Goal: Task Accomplishment & Management: Manage account settings

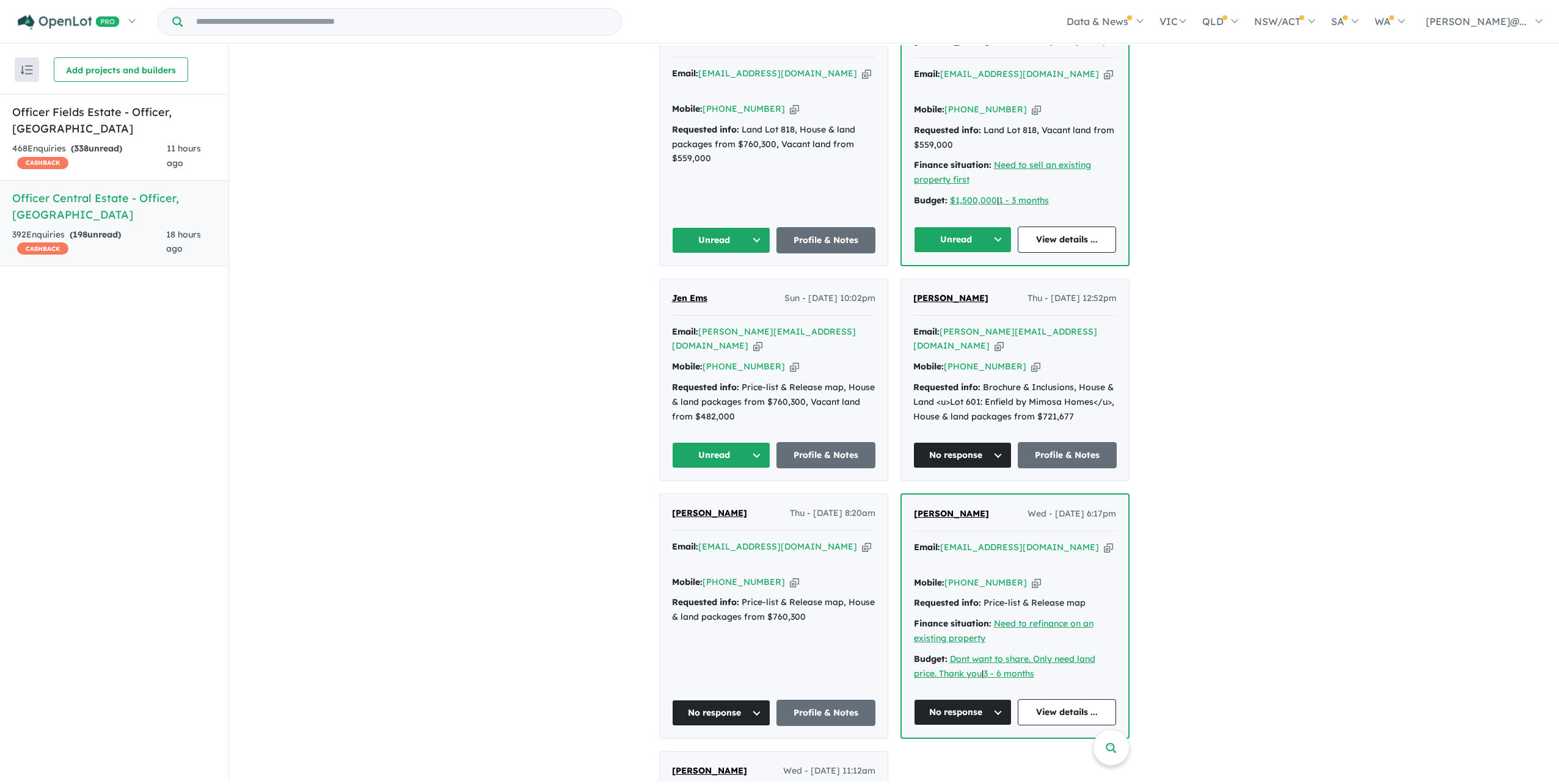
scroll to position [720, 0]
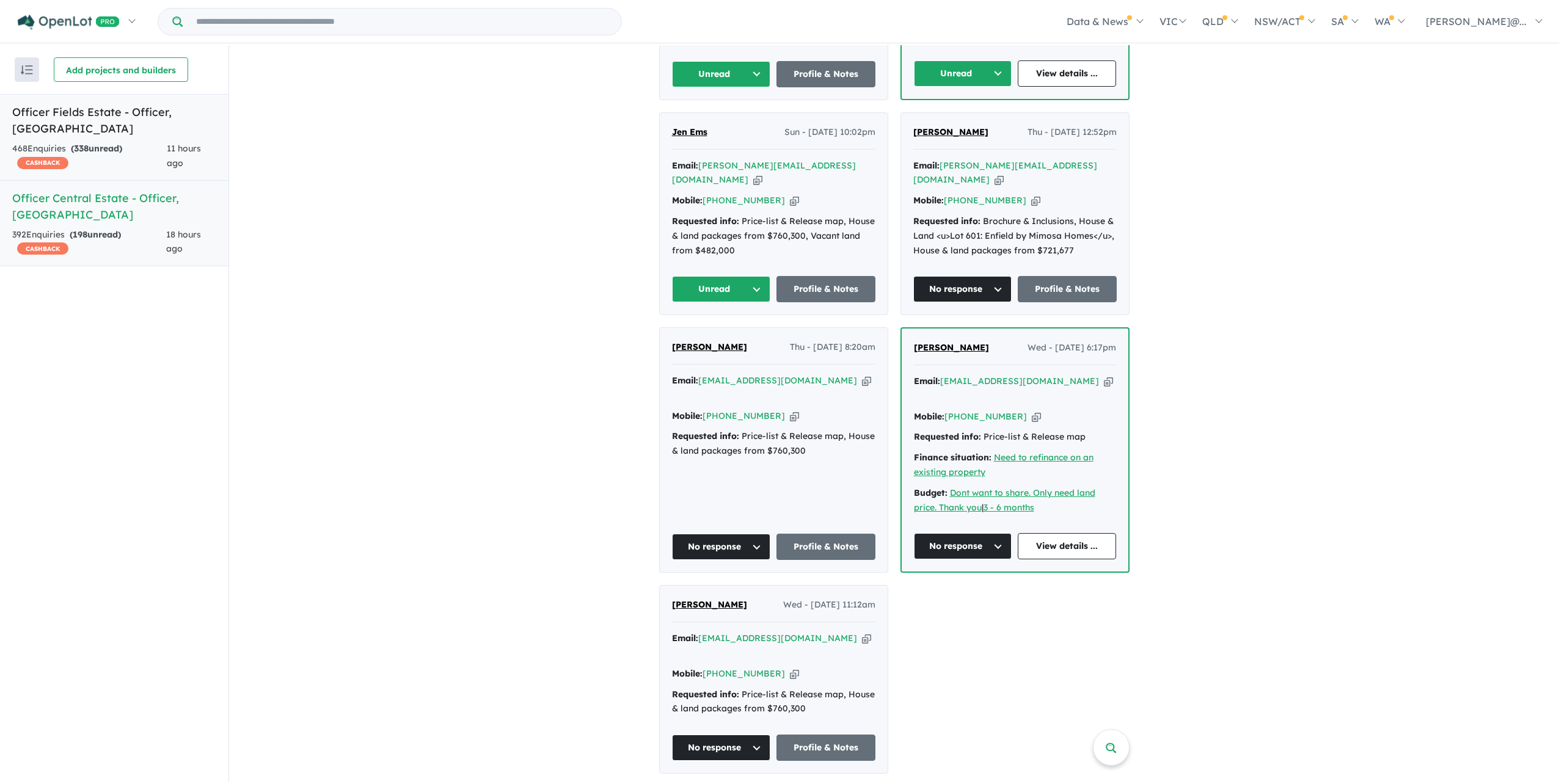
click at [154, 164] on link "Officer Fields Estate - Officer , [GEOGRAPHIC_DATA] 468 Enquir ies ( 338 unread…" at bounding box center [114, 138] width 229 height 87
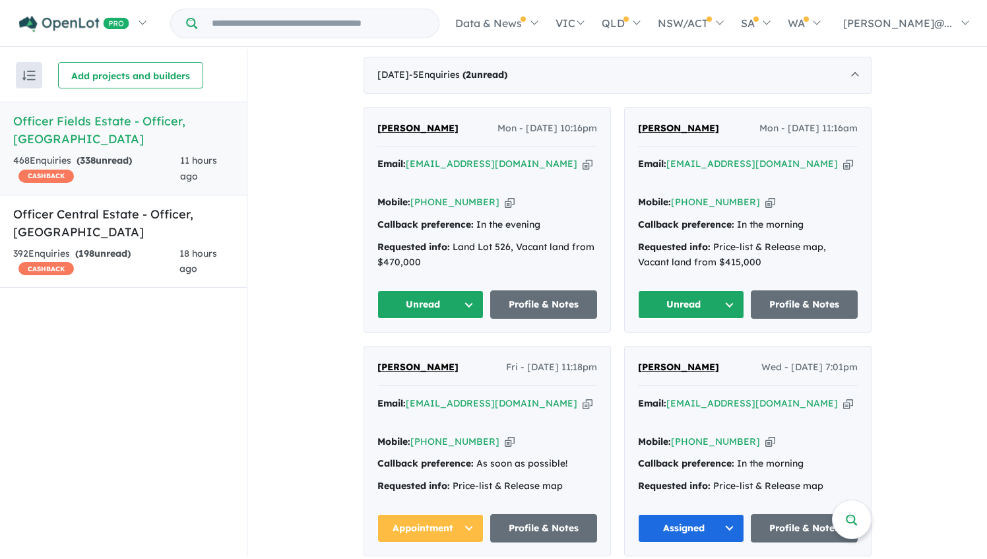
scroll to position [712, 0]
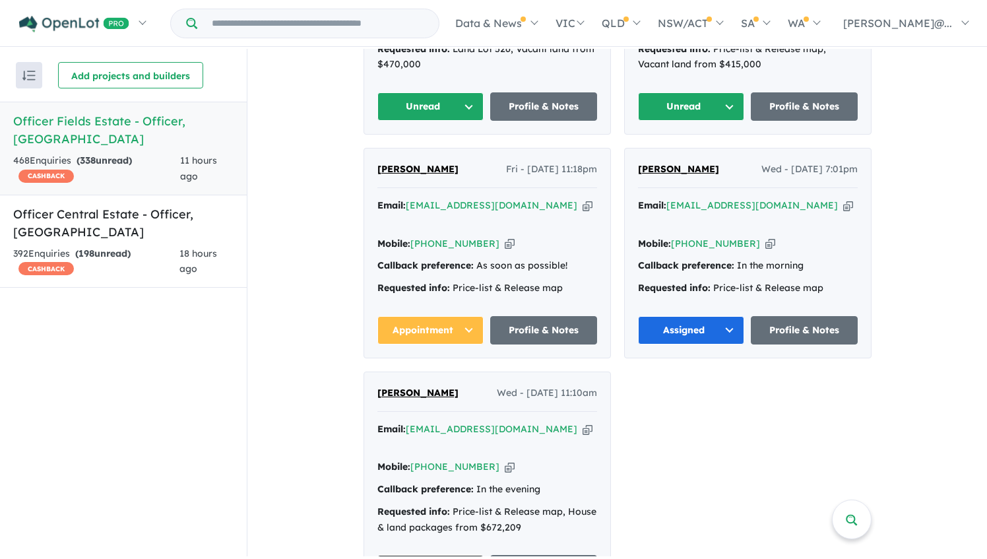
click at [505, 11] on icon "button" at bounding box center [510, 4] width 10 height 14
click at [768, 11] on icon "button" at bounding box center [771, 4] width 10 height 14
click at [722, 121] on button "Unread" at bounding box center [691, 106] width 107 height 28
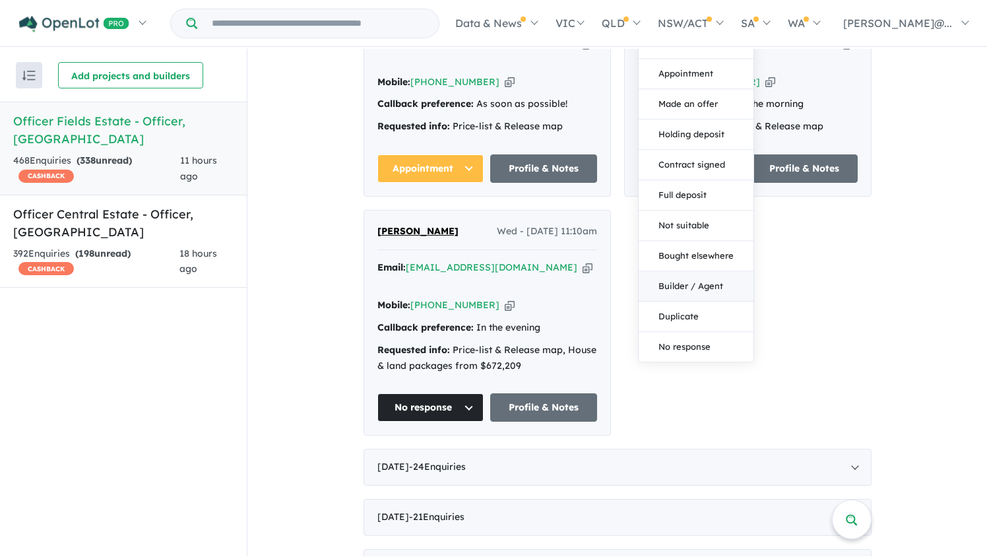
scroll to position [910, 0]
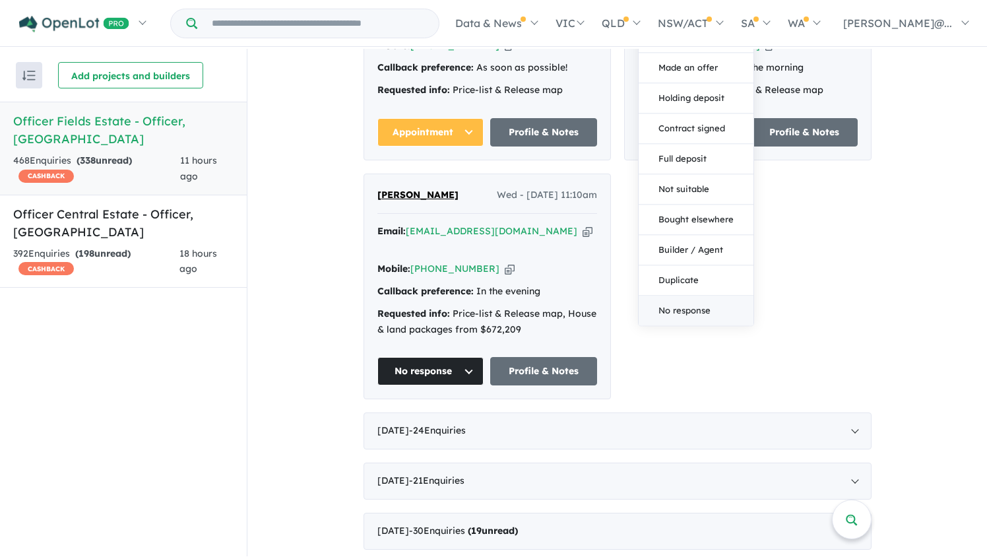
click at [697, 325] on button "No response" at bounding box center [696, 311] width 115 height 30
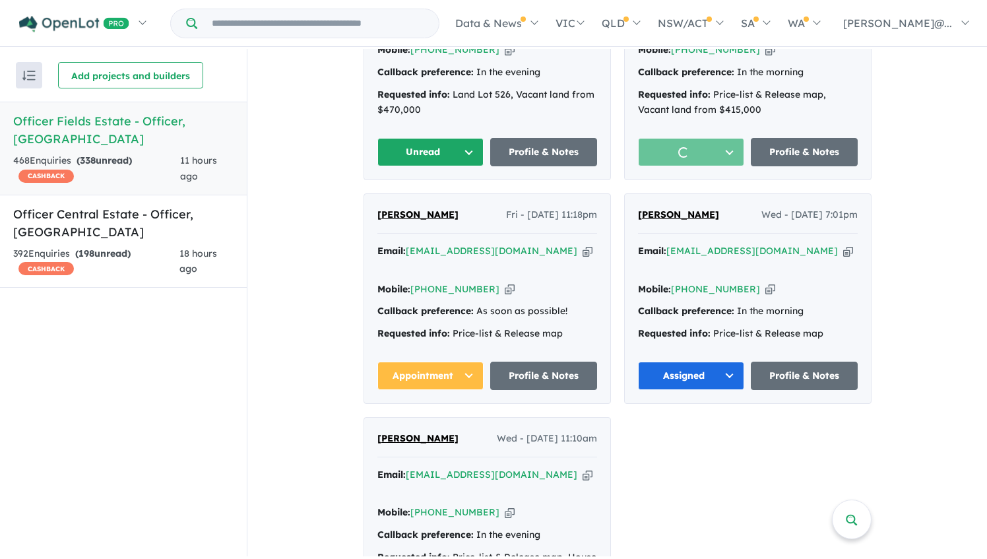
scroll to position [646, 0]
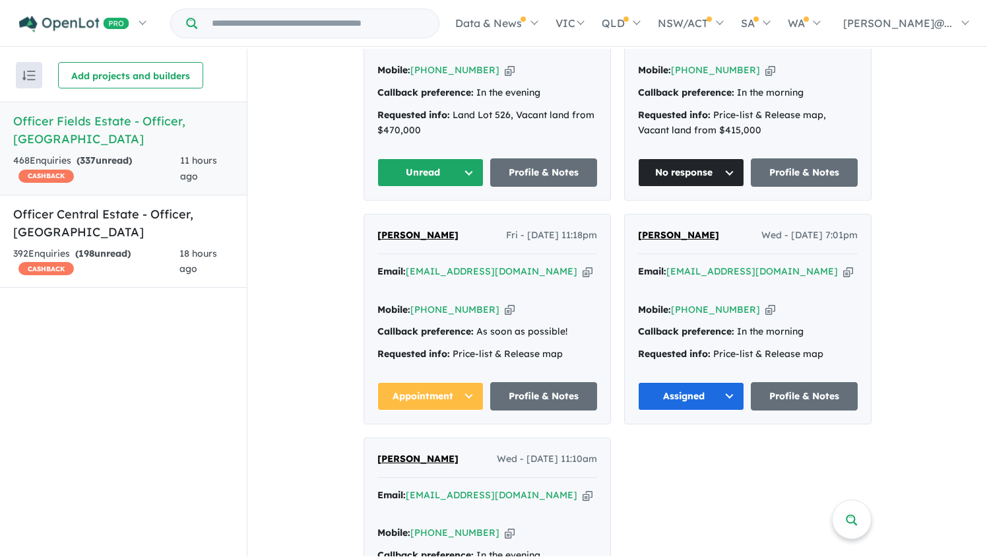
click at [507, 77] on icon "button" at bounding box center [510, 70] width 10 height 14
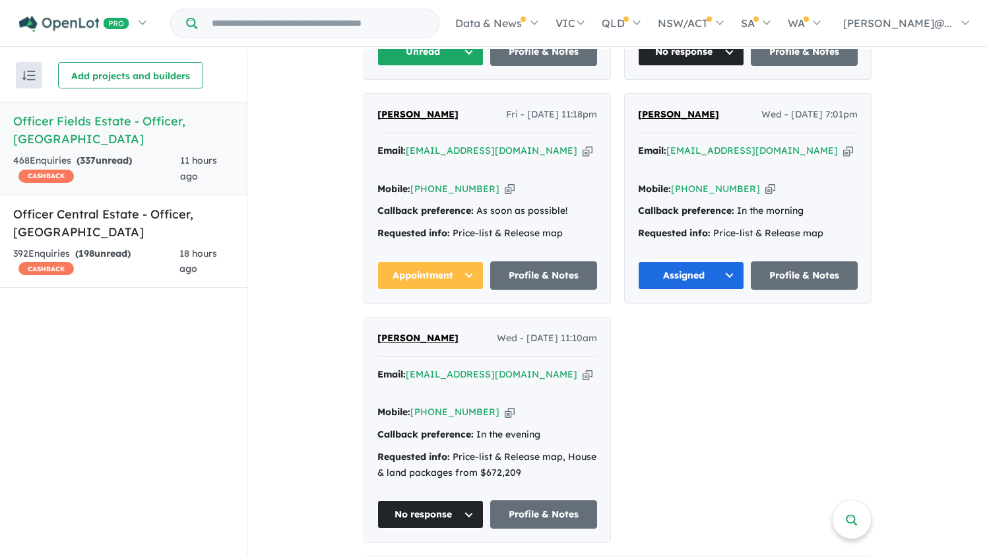
scroll to position [712, 0]
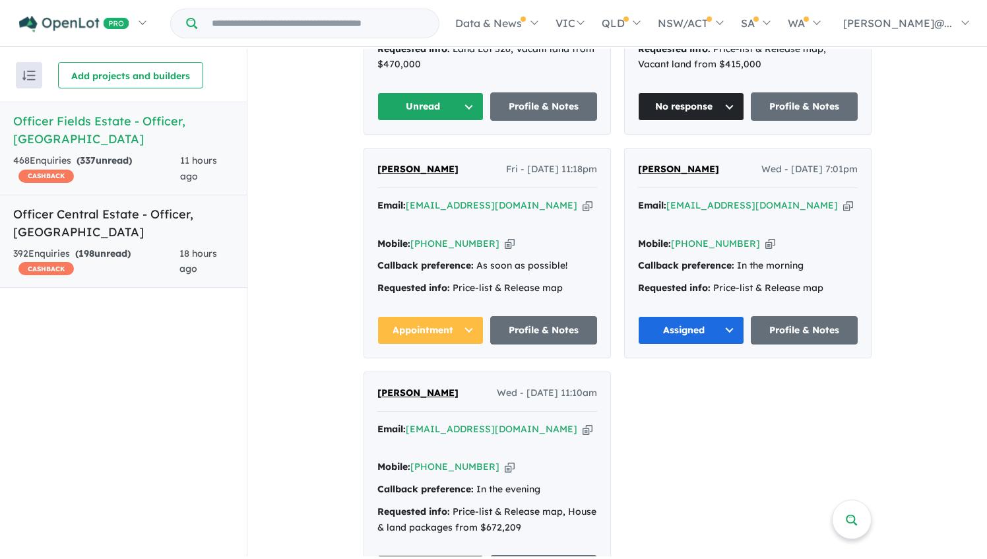
click at [74, 219] on link "Officer Central Estate - Officer , VIC 392 Enquir ies ( 198 unread) CASHBACK 18…" at bounding box center [123, 242] width 247 height 94
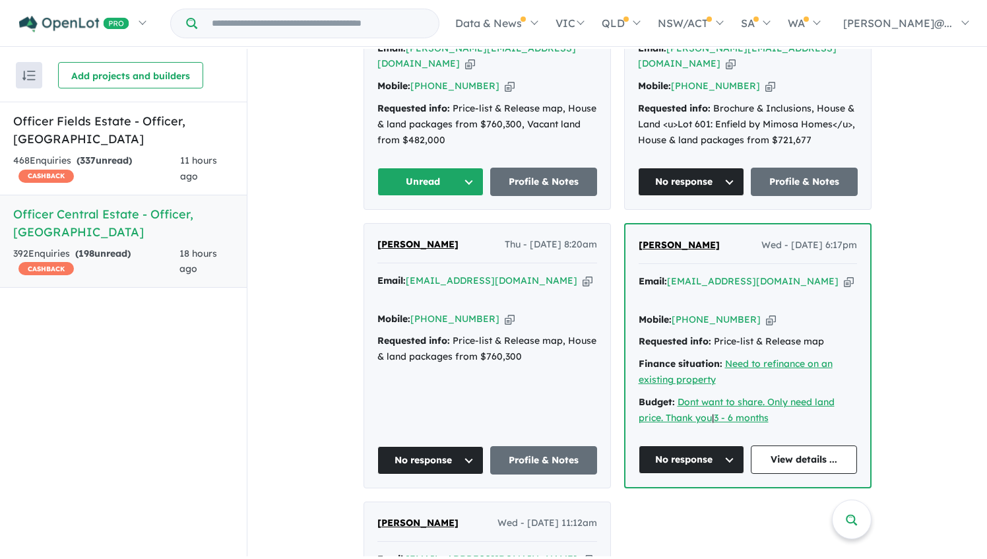
scroll to position [1065, 0]
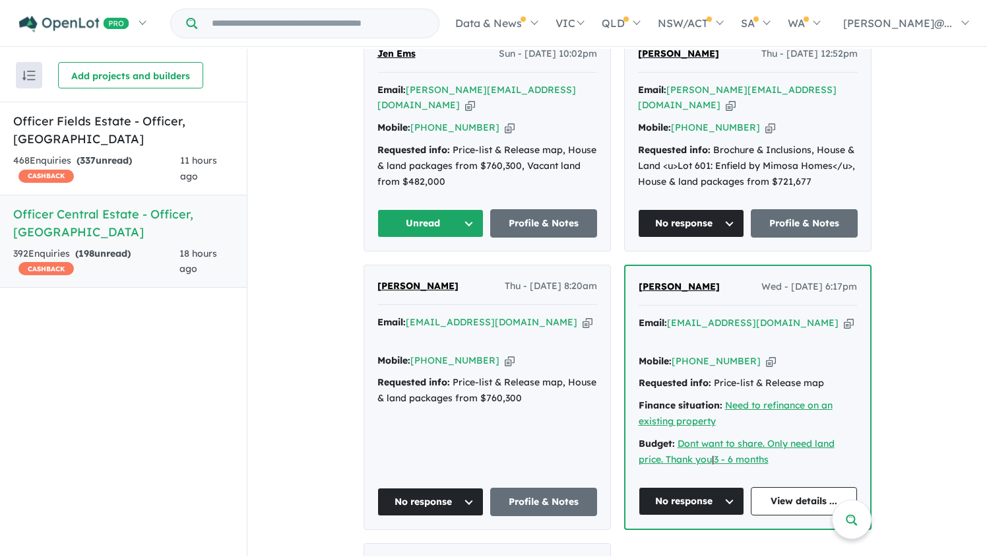
click at [444, 251] on div "Jen Ems Sun - [DATE] 10:02pm Email: [PERSON_NAME][EMAIL_ADDRESS][DOMAIN_NAME] C…" at bounding box center [487, 142] width 246 height 218
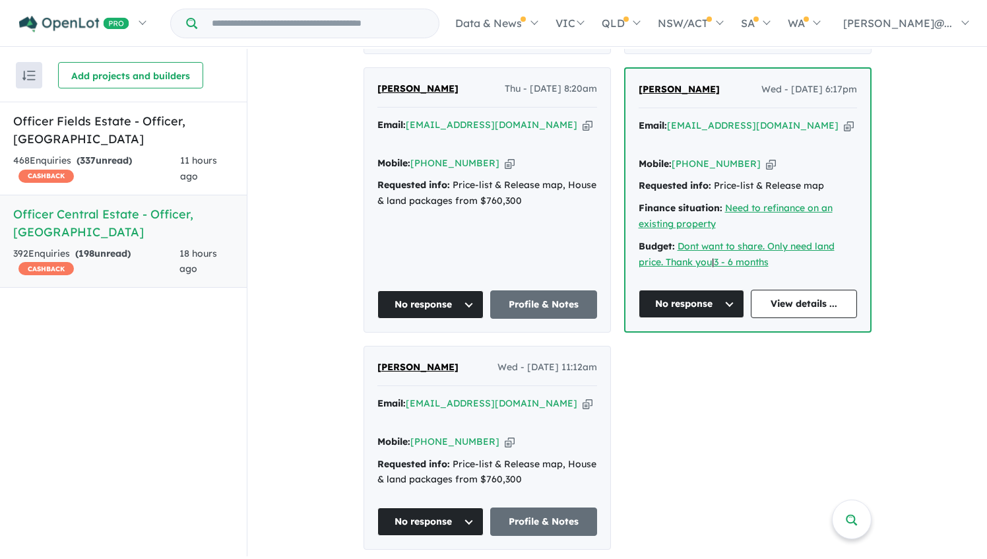
scroll to position [1065, 0]
click at [469, 40] on button "Unread" at bounding box center [431, 25] width 107 height 28
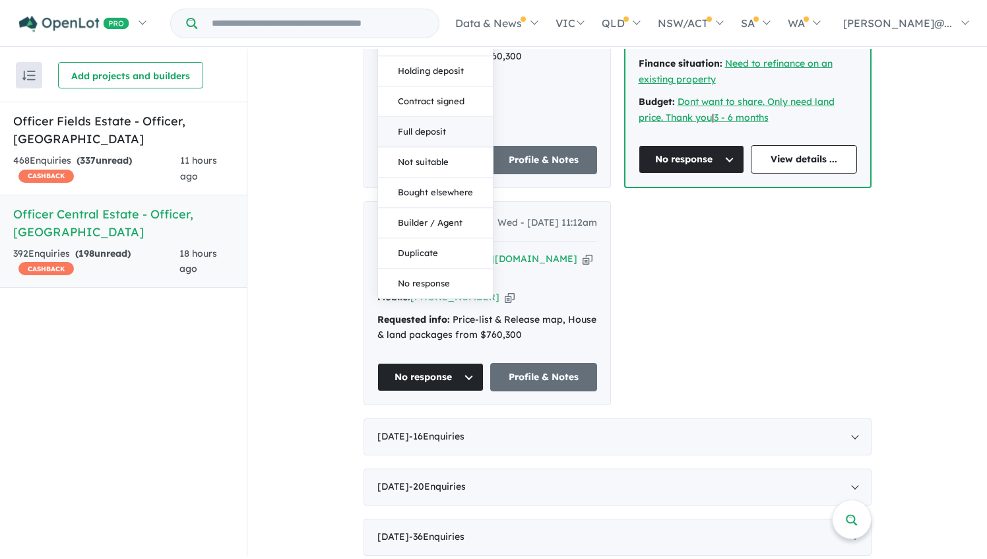
scroll to position [1263, 0]
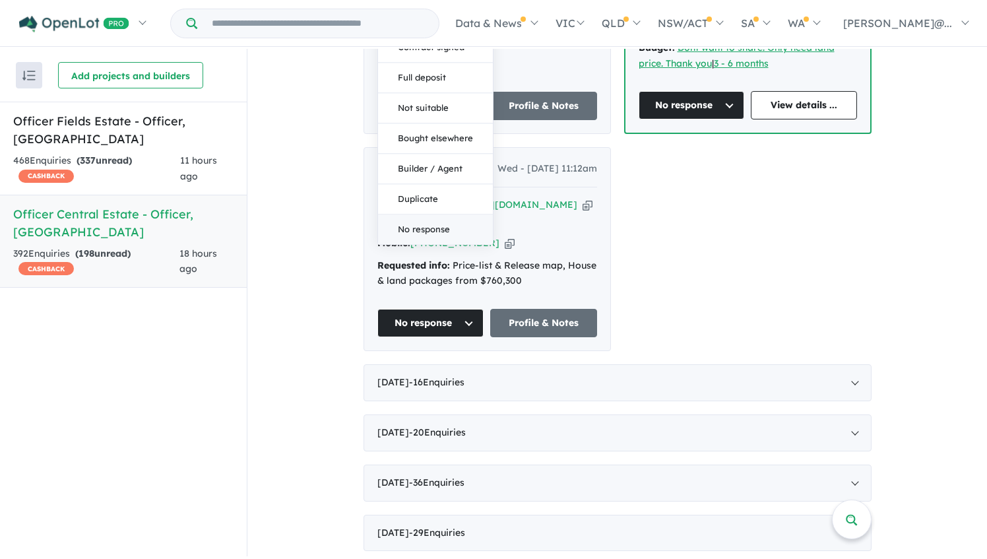
click at [437, 245] on button "No response" at bounding box center [435, 230] width 115 height 30
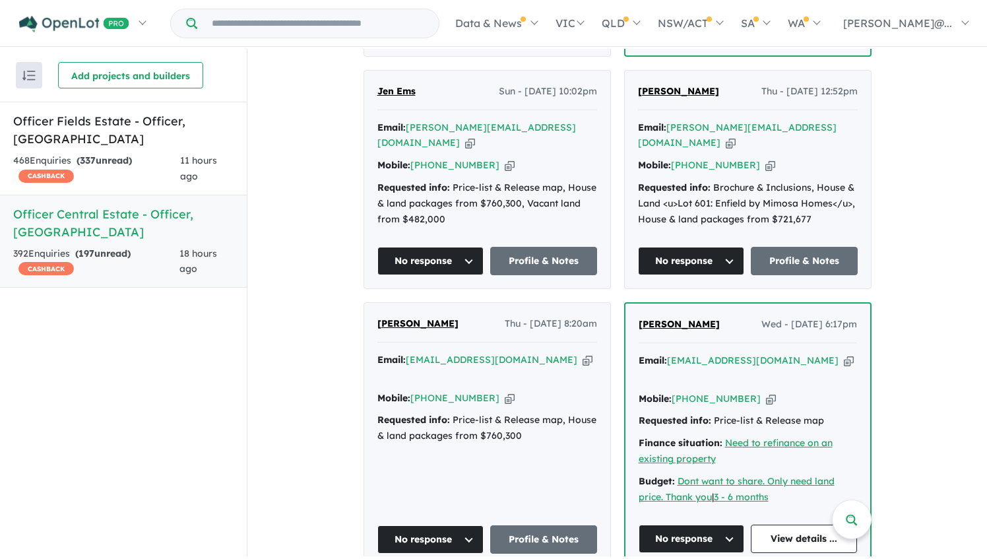
scroll to position [801, 0]
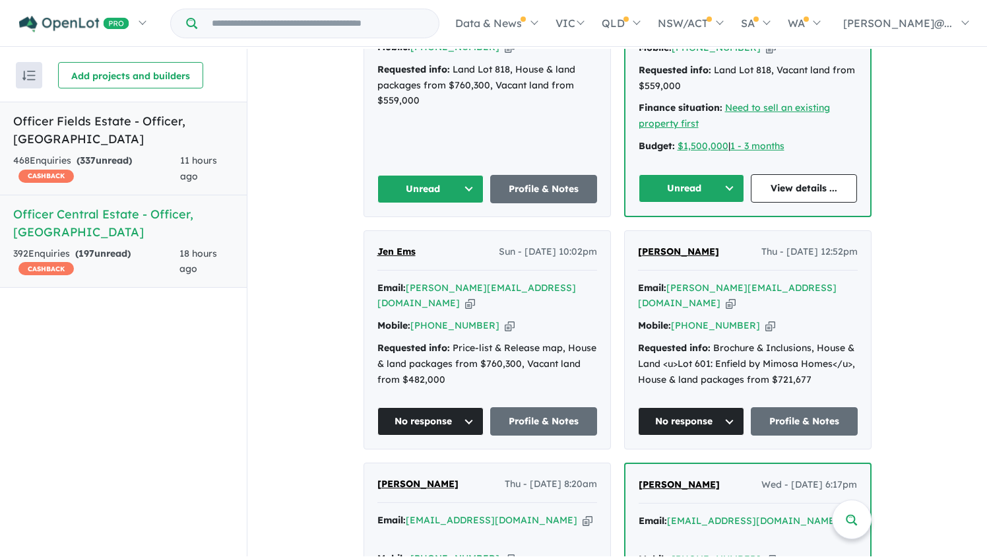
click at [186, 131] on link "Officer Fields Estate - Officer , [GEOGRAPHIC_DATA] 468 Enquir ies ( 337 unread…" at bounding box center [123, 149] width 247 height 94
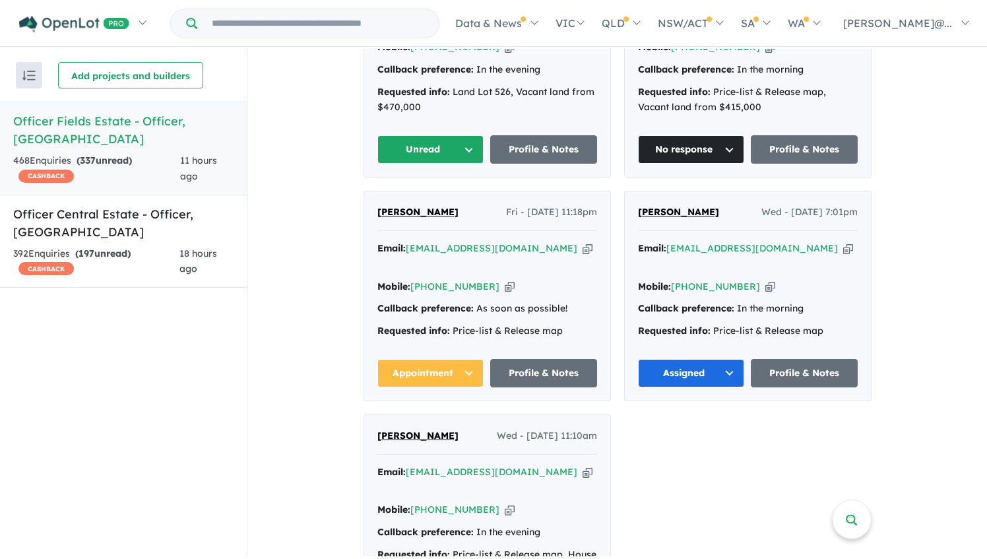
scroll to position [669, 0]
click at [142, 281] on div "Recent enquiries first Most unread enquiries first Most enquiries first By name…" at bounding box center [123, 303] width 247 height 508
click at [152, 262] on link "Officer Central Estate - Officer , VIC 392 Enquir ies ( 197 unread) CASHBACK 18…" at bounding box center [123, 242] width 247 height 94
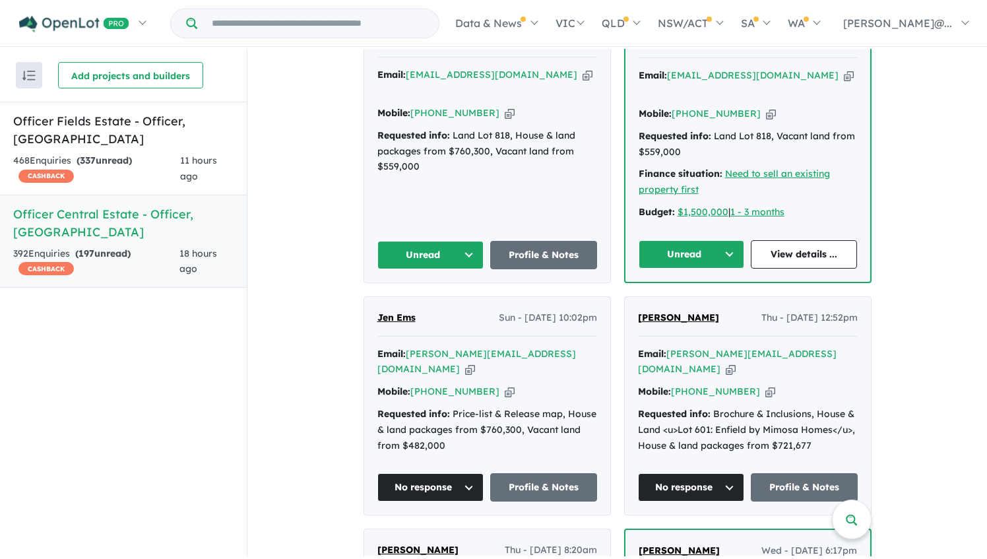
scroll to position [735, 0]
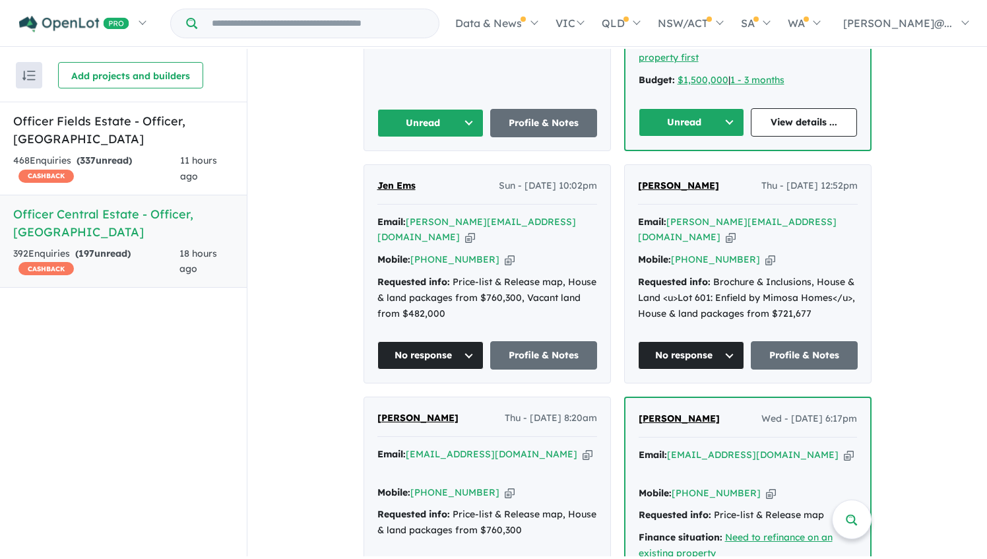
click at [146, 108] on link "Officer Fields Estate - Officer , [GEOGRAPHIC_DATA] 468 Enquir ies ( 337 unread…" at bounding box center [123, 149] width 247 height 94
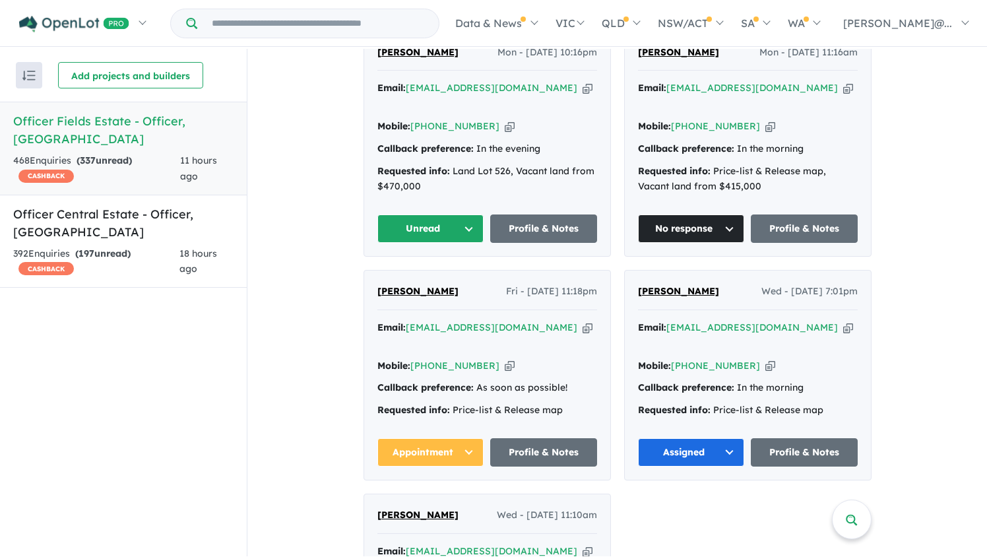
scroll to position [537, 0]
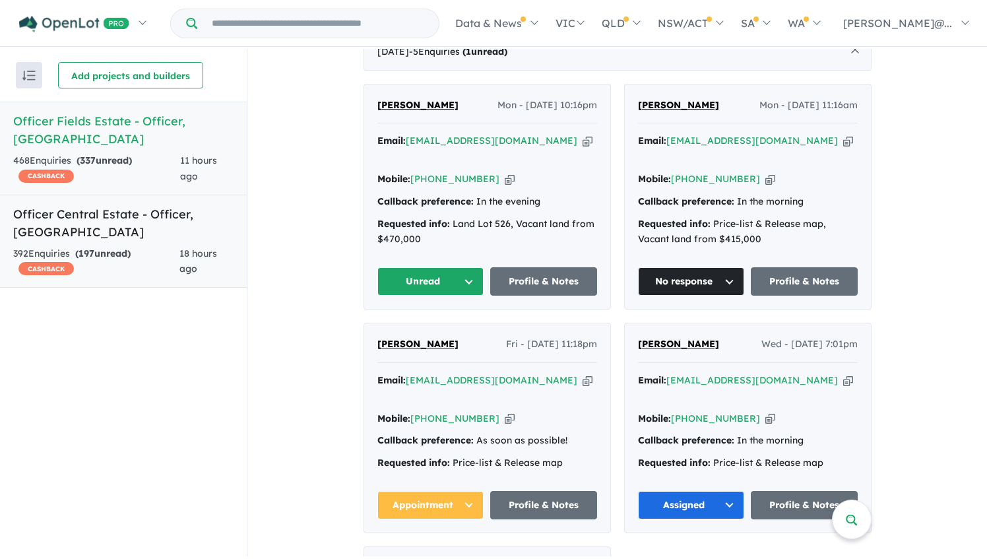
click at [172, 251] on div "392 Enquir ies ( 197 unread) CASHBACK" at bounding box center [96, 262] width 166 height 32
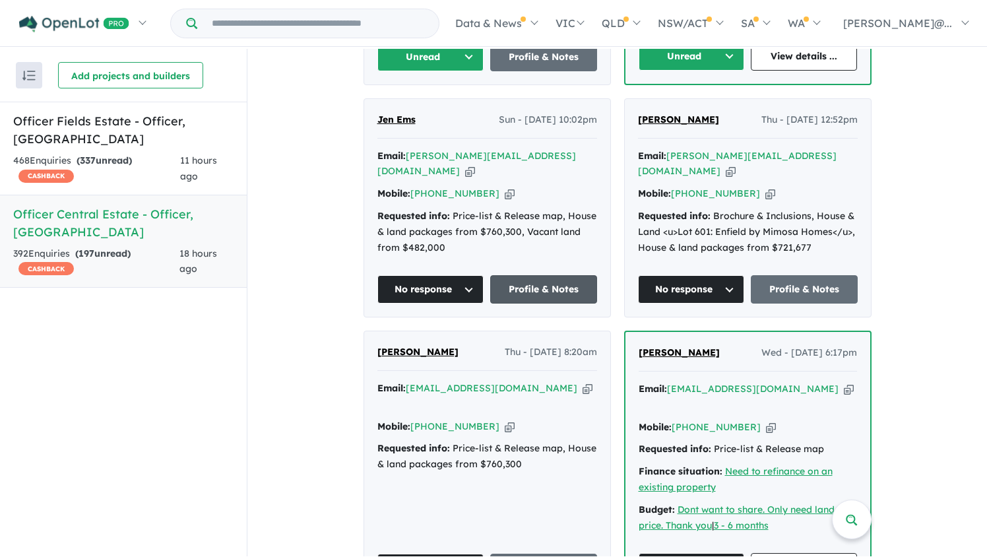
scroll to position [999, 0]
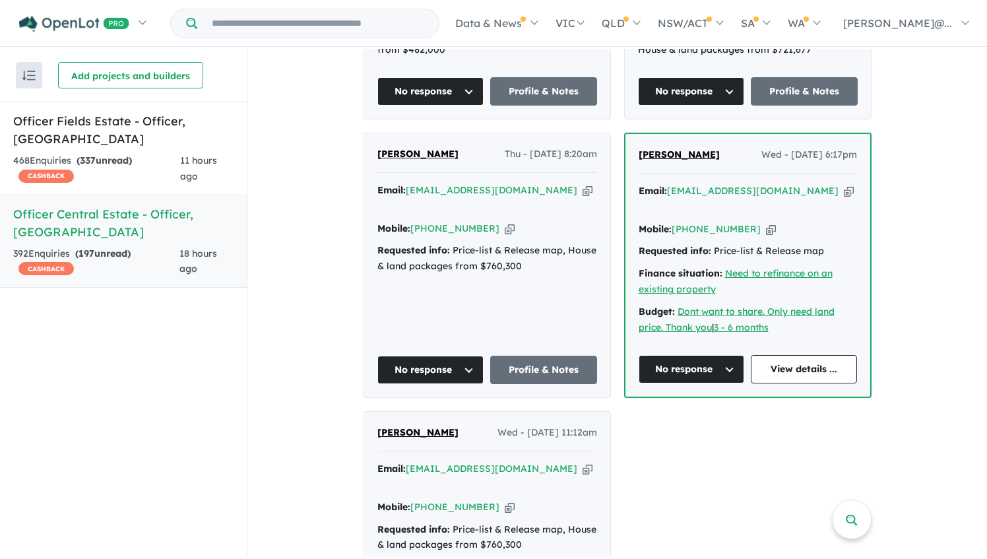
click at [448, 106] on button "No response" at bounding box center [431, 91] width 107 height 28
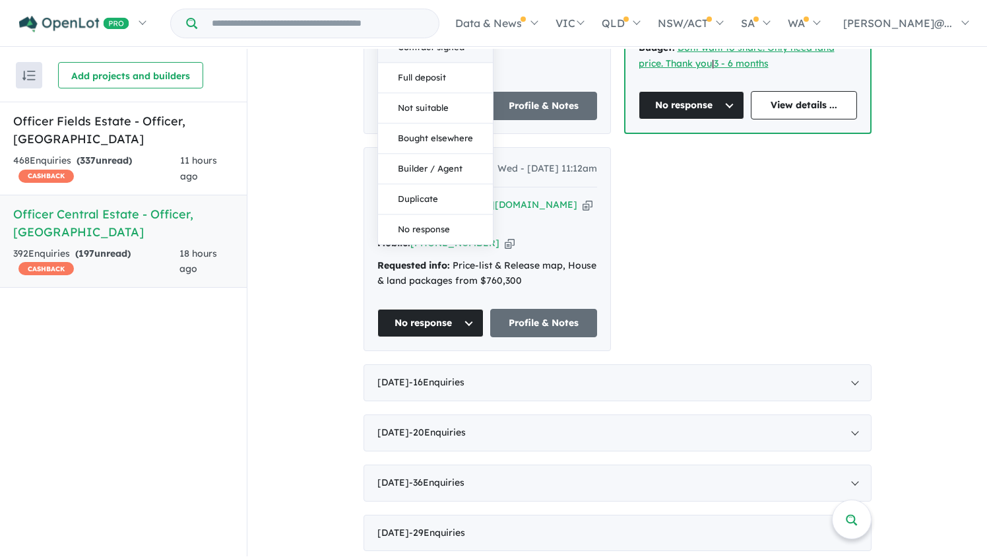
scroll to position [1329, 0]
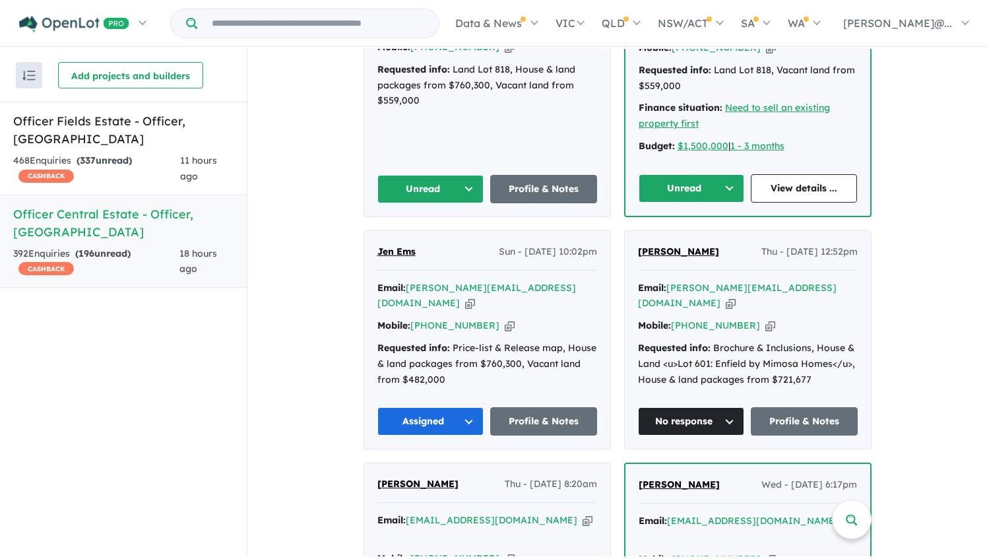
scroll to position [603, 0]
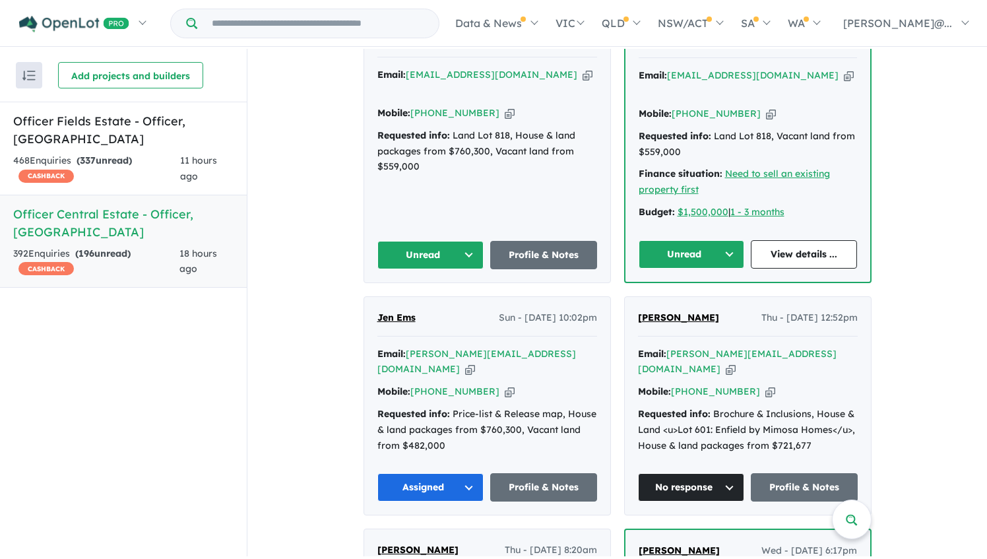
click at [505, 120] on icon "button" at bounding box center [510, 113] width 10 height 14
click at [416, 269] on button "Unread" at bounding box center [431, 255] width 107 height 28
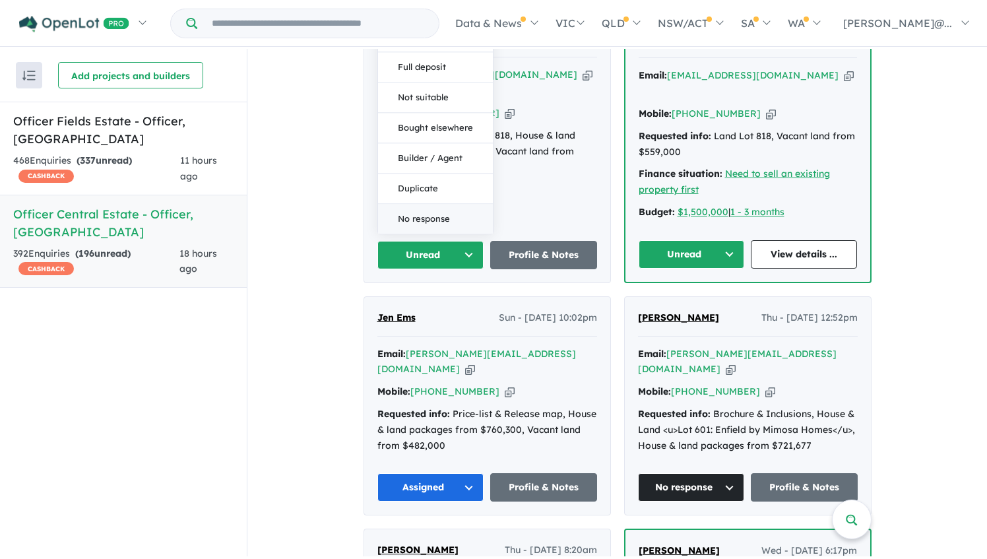
click at [420, 234] on button "No response" at bounding box center [435, 219] width 115 height 30
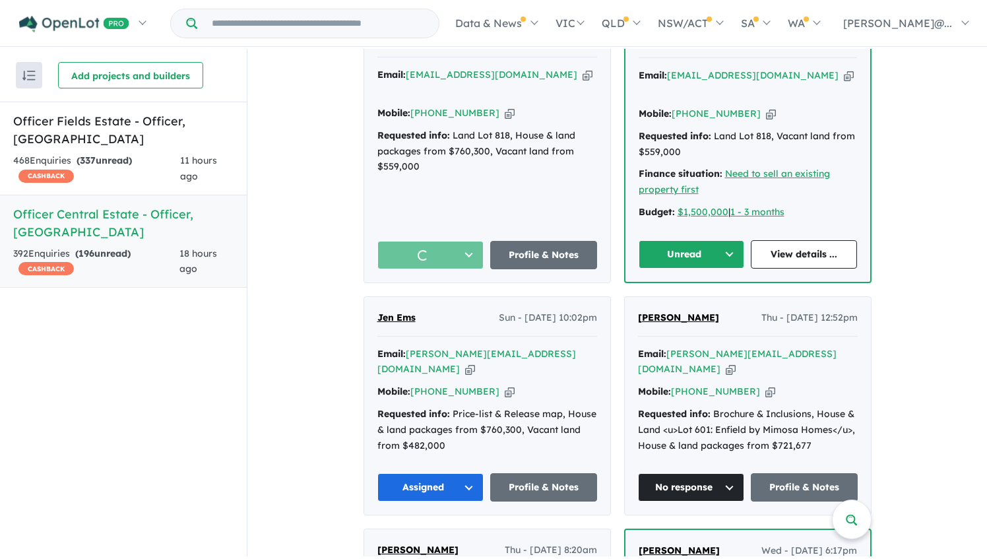
click at [444, 269] on button "button" at bounding box center [431, 255] width 107 height 28
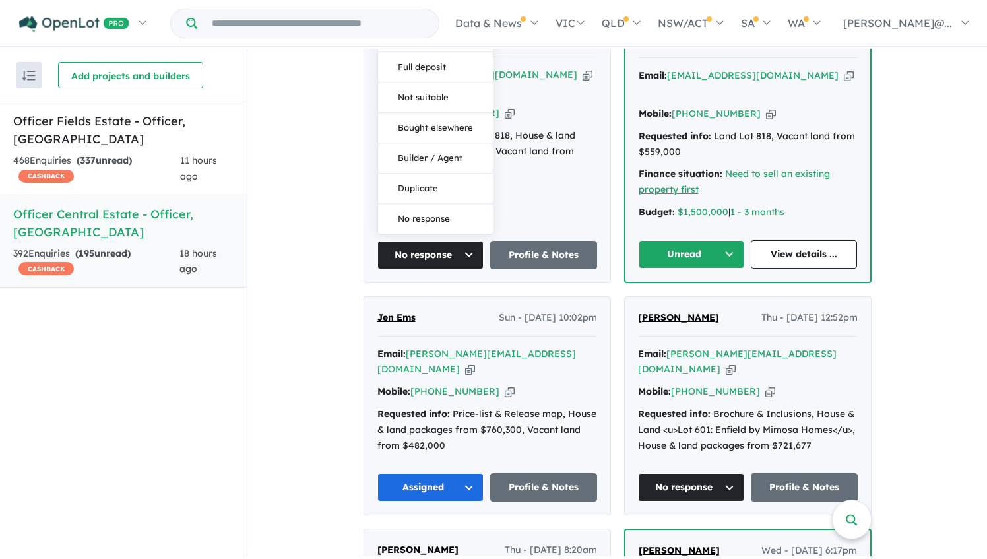
click at [527, 282] on div "[PERSON_NAME] Mon - [DATE] 3:02pm Email: [EMAIL_ADDRESS][DOMAIN_NAME] Copied! M…" at bounding box center [487, 150] width 246 height 264
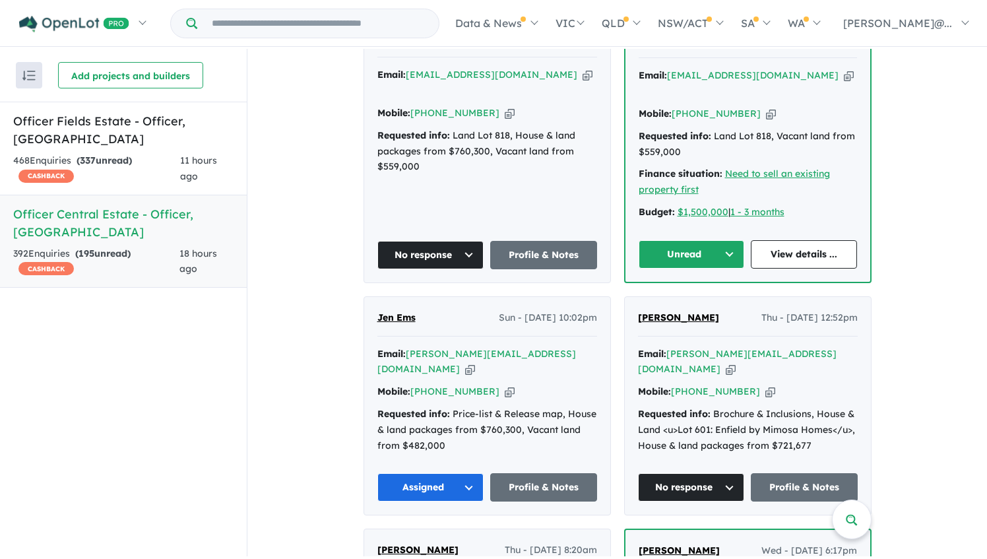
click at [770, 121] on icon "button" at bounding box center [771, 114] width 10 height 14
click at [700, 269] on button "Unread" at bounding box center [692, 254] width 106 height 28
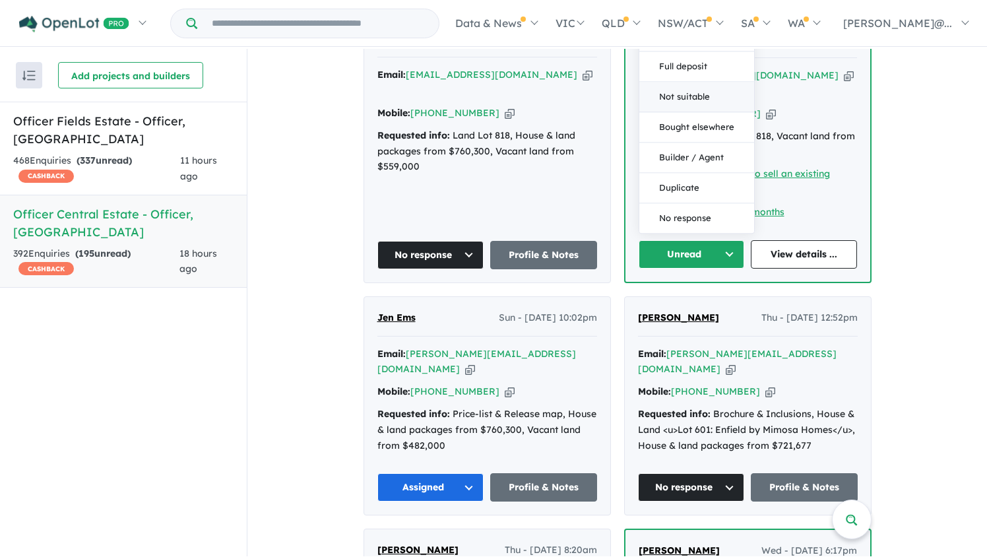
click at [731, 112] on button "Not suitable" at bounding box center [697, 97] width 115 height 30
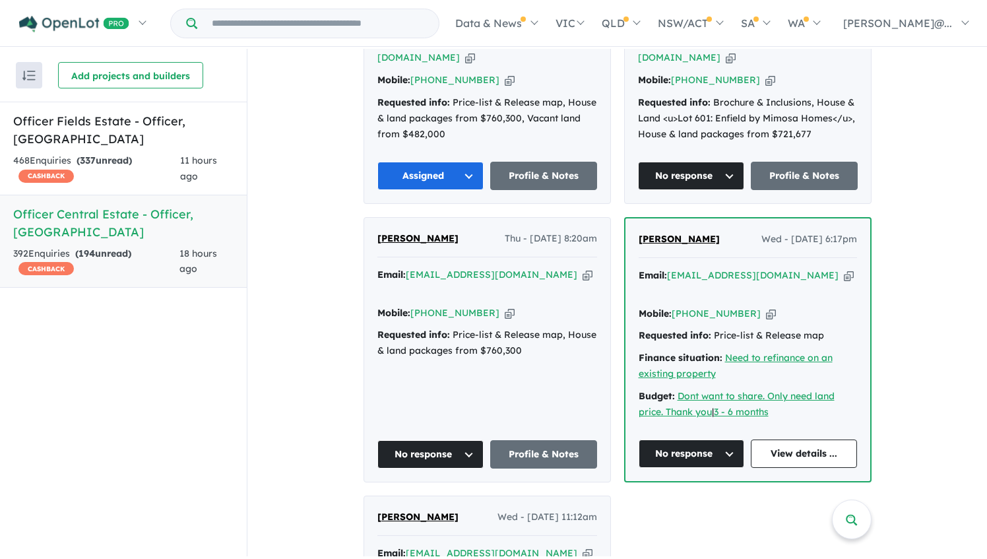
scroll to position [867, 0]
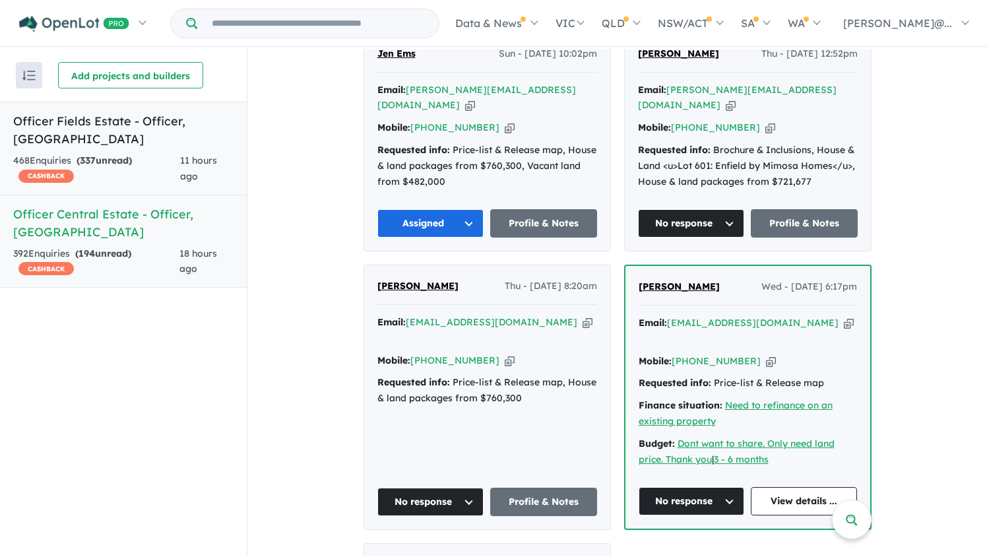
drag, startPoint x: 163, startPoint y: 183, endPoint x: 166, endPoint y: 176, distance: 7.7
click at [163, 182] on link "Officer Fields Estate - Officer , [GEOGRAPHIC_DATA] 468 Enquir ies ( 337 unread…" at bounding box center [123, 149] width 247 height 94
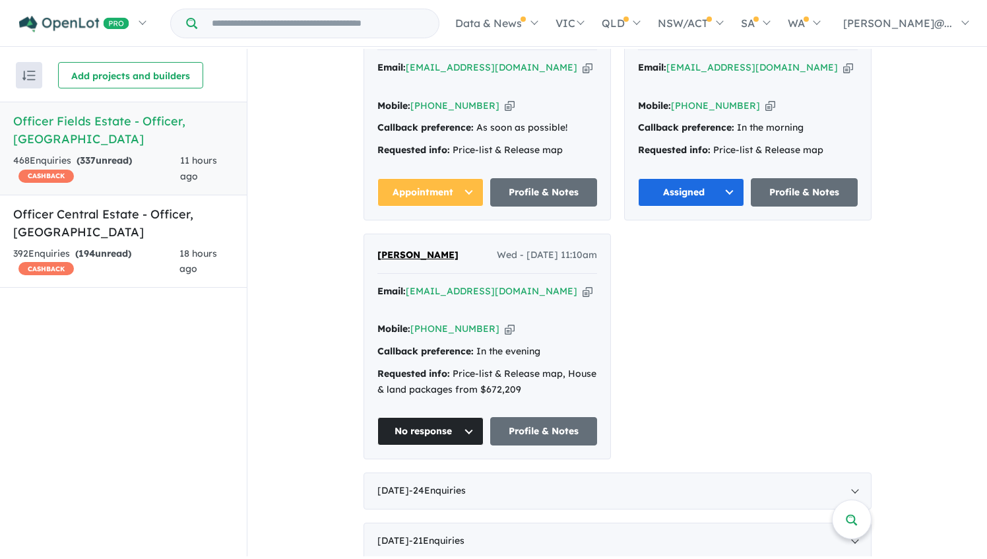
scroll to position [801, 0]
